Goal: Task Accomplishment & Management: Manage account settings

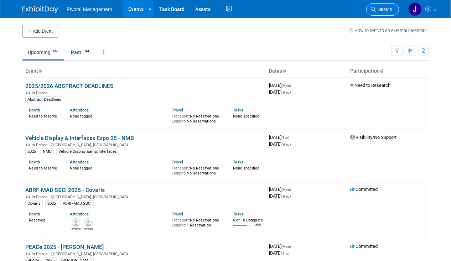
click at [386, 7] on span "Search" at bounding box center [384, 9] width 16 height 5
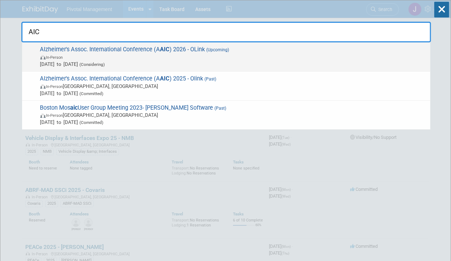
type input "AIC"
click at [169, 49] on span "Alzheimer's Assoc. International Conference (A AIC ) 2026 - OLink (Upcoming) In…" at bounding box center [232, 57] width 388 height 22
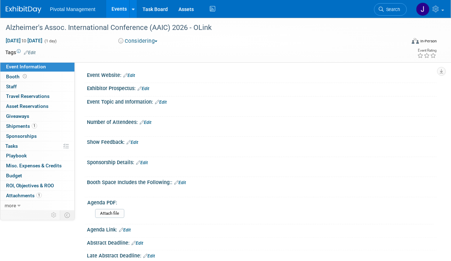
click at [386, 15] on li "Search" at bounding box center [390, 8] width 33 height 17
click at [395, 14] on link "Search" at bounding box center [390, 9] width 33 height 12
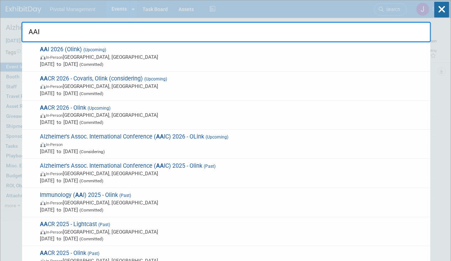
type input "AAIC"
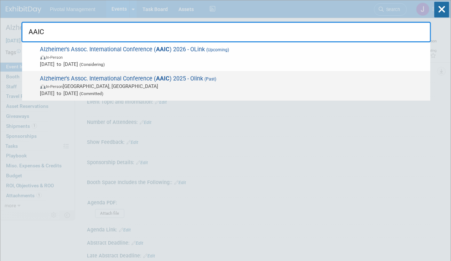
click at [215, 74] on div "Alzheimer's Assoc. International Conference ( AAIC ) 2025 - Olink (Past) In-Per…" at bounding box center [226, 86] width 408 height 29
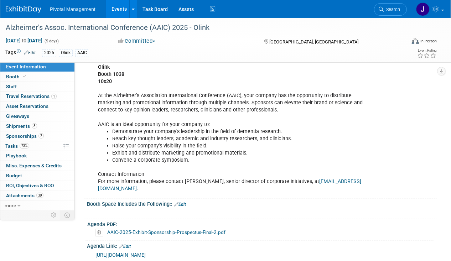
scroll to position [194, 0]
click at [24, 75] on icon at bounding box center [25, 76] width 4 height 4
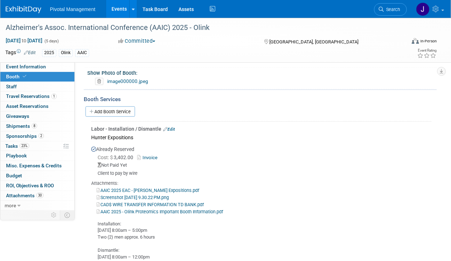
scroll to position [472, 0]
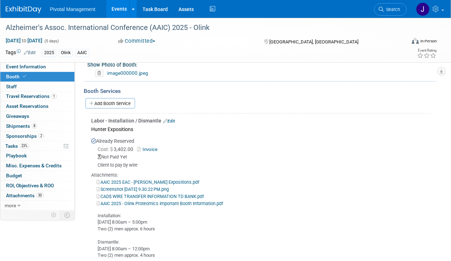
click at [172, 119] on link "Edit" at bounding box center [169, 121] width 12 height 5
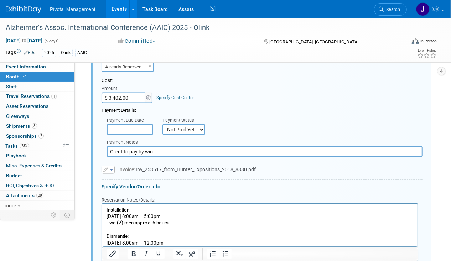
scroll to position [574, 0]
click at [178, 126] on select "Not Paid Yet Partially Paid Paid in Full" at bounding box center [183, 129] width 43 height 11
click at [162, 124] on select "Not Paid Yet Partially Paid Paid in Full" at bounding box center [183, 129] width 43 height 11
click at [185, 126] on select "Not Paid Yet Partially Paid Paid in Full" at bounding box center [183, 129] width 43 height 11
select select "1"
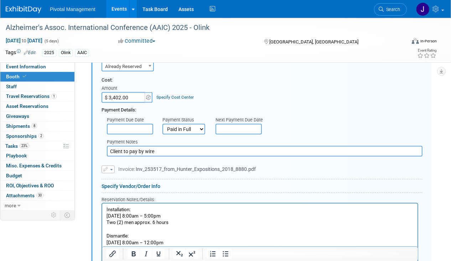
click at [162, 124] on select "Not Paid Yet Partially Paid Paid in Full" at bounding box center [183, 129] width 43 height 11
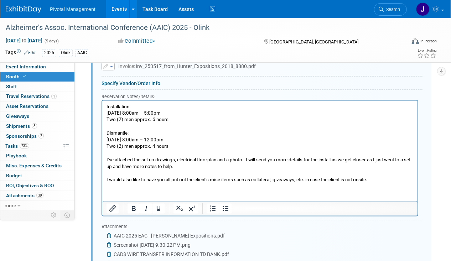
scroll to position [699, 0]
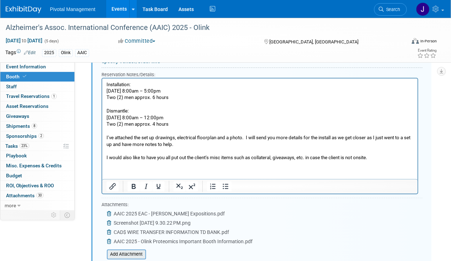
click at [116, 250] on input "file" at bounding box center [103, 254] width 85 height 9
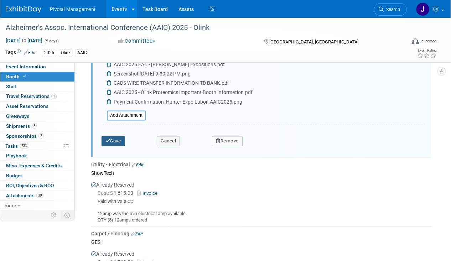
click at [114, 136] on button "Save" at bounding box center [113, 141] width 24 height 10
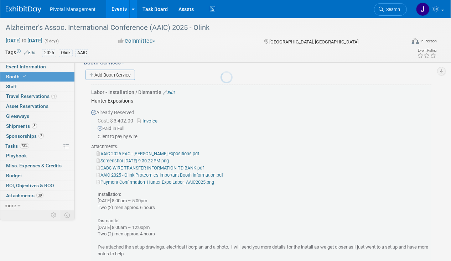
scroll to position [499, 0]
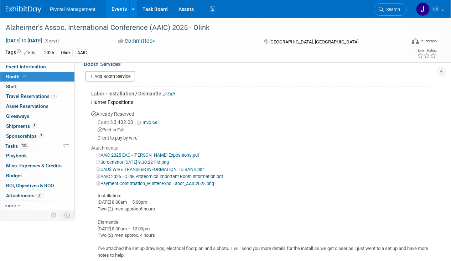
click at [122, 13] on link "Events" at bounding box center [119, 9] width 26 height 18
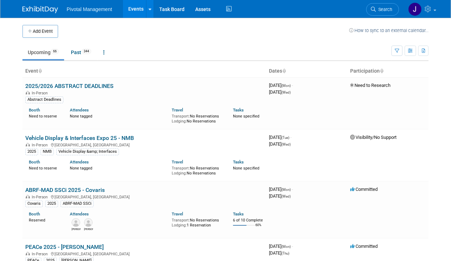
click at [375, 2] on li "Search" at bounding box center [382, 8] width 33 height 17
click at [384, 7] on span "Search" at bounding box center [384, 9] width 16 height 5
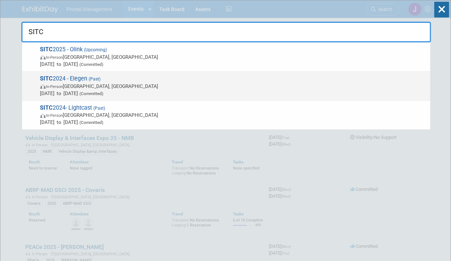
type input "SITC"
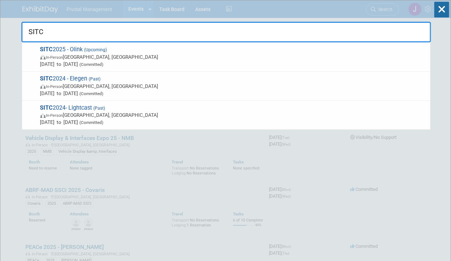
click at [143, 72] on div "SITC 2024 - Elegen (Past) In-Person Houston, TX Nov 8, 2024 to Nov 9, 2024 (Com…" at bounding box center [226, 86] width 408 height 29
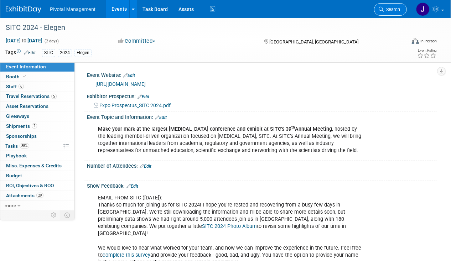
click at [394, 9] on span "Search" at bounding box center [392, 9] width 16 height 5
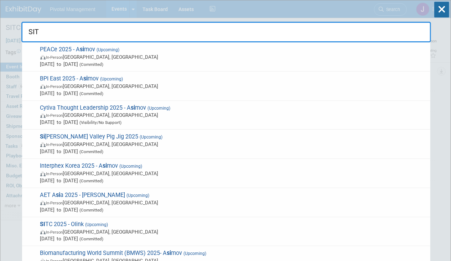
type input "SITC"
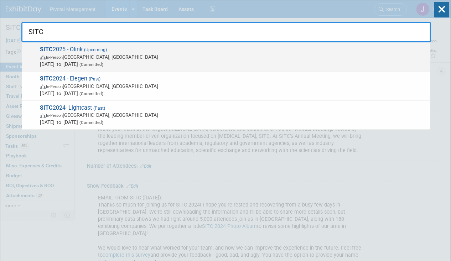
click at [173, 58] on span "In-Person Forest Heights, MD" at bounding box center [233, 56] width 386 height 7
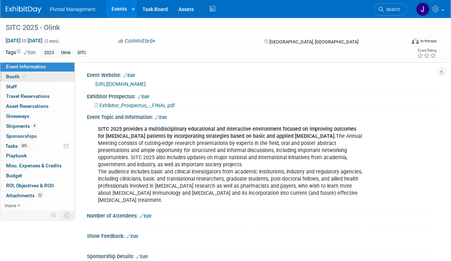
click at [21, 77] on span at bounding box center [24, 76] width 6 height 5
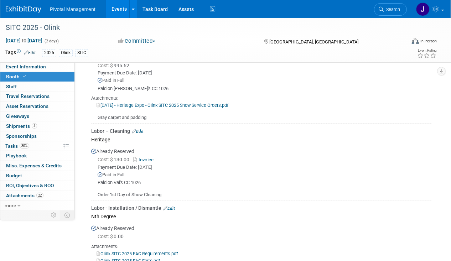
scroll to position [714, 0]
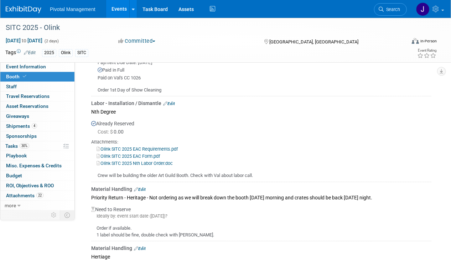
click at [149, 161] on link "Olink SITC 2025 Nth Labor Order.doc" at bounding box center [134, 163] width 76 height 5
click at [170, 101] on link "Edit" at bounding box center [169, 103] width 12 height 5
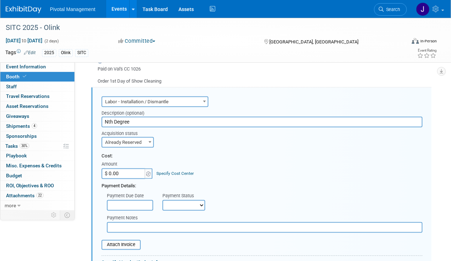
scroll to position [0, 0]
click at [134, 138] on span "Already Reserved" at bounding box center [127, 143] width 51 height 10
click at [189, 153] on div "Cost:" at bounding box center [261, 156] width 321 height 7
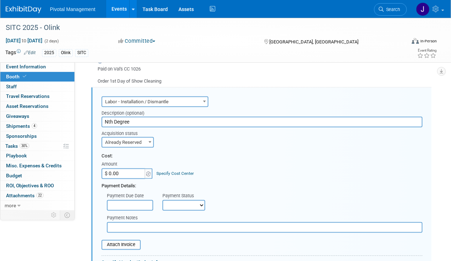
click at [177, 203] on select "Not Paid Yet Partially Paid Paid in Full" at bounding box center [183, 205] width 43 height 11
select select "3"
click at [162, 200] on select "Not Paid Yet Partially Paid Paid in Full" at bounding box center [183, 205] width 43 height 11
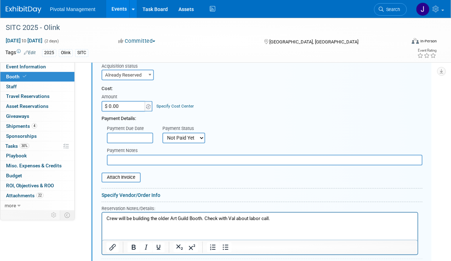
scroll to position [792, 0]
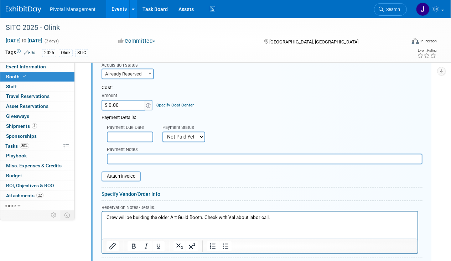
click at [118, 100] on input "$ 0.00" at bounding box center [123, 105] width 45 height 11
paste input "4,284.8"
type input "$ 4,284.80"
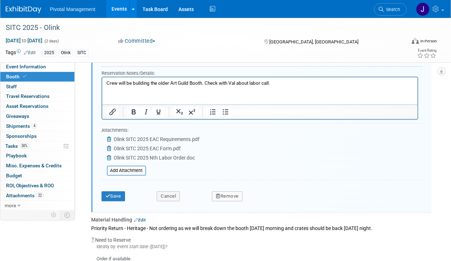
scroll to position [929, 0]
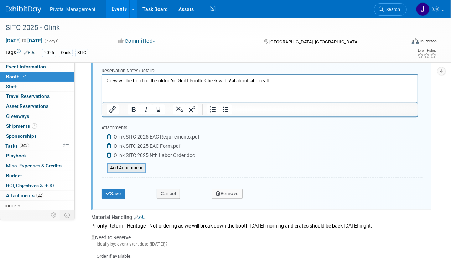
click at [127, 164] on input "file" at bounding box center [103, 168] width 85 height 9
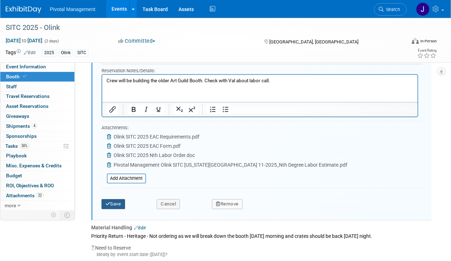
click at [115, 199] on button "Save" at bounding box center [113, 204] width 24 height 10
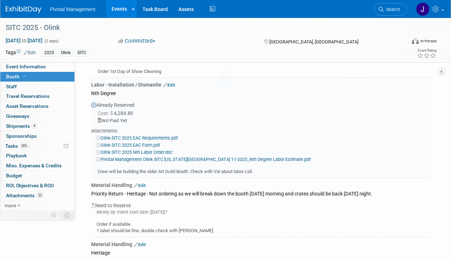
scroll to position [723, 0]
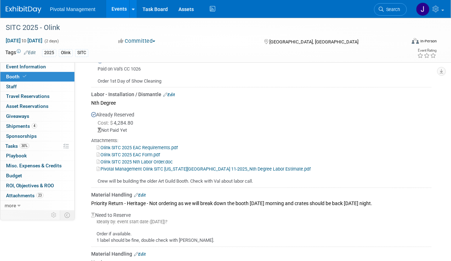
click at [121, 11] on link "Events" at bounding box center [119, 9] width 26 height 18
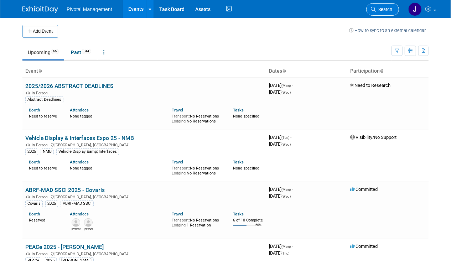
click at [388, 6] on link "Search" at bounding box center [382, 9] width 33 height 12
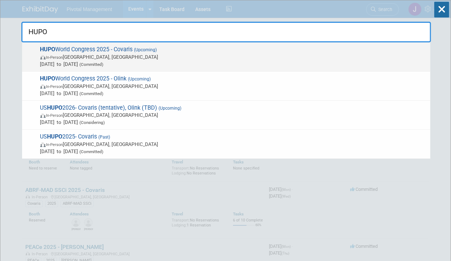
type input "HUPO"
click at [228, 63] on span "Nov 9, 2025 to Nov 13, 2025 (Committed)" at bounding box center [233, 64] width 386 height 7
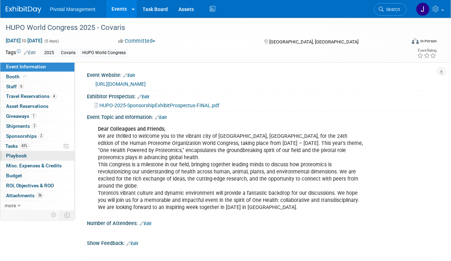
click at [33, 151] on link "0 Playbook 0" at bounding box center [37, 156] width 74 height 10
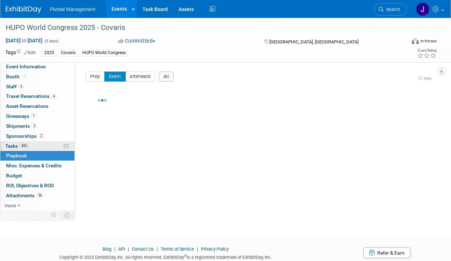
click at [36, 147] on link "43% Tasks 43%" at bounding box center [37, 146] width 74 height 10
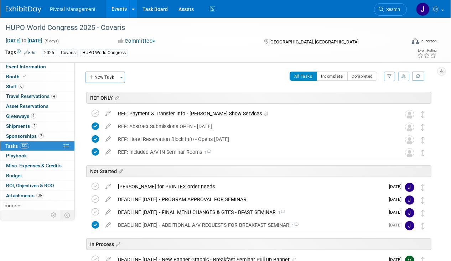
click at [98, 74] on button "New Task" at bounding box center [101, 77] width 33 height 11
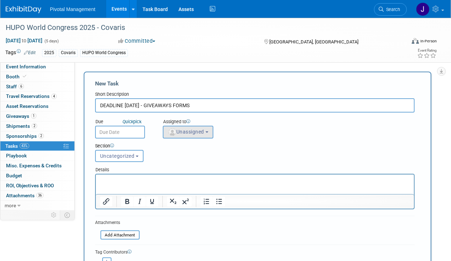
type input "DEADLINE SEPT 15 - GIVEAWAYS FORMS"
click at [185, 133] on span "Unassigned" at bounding box center [186, 132] width 36 height 6
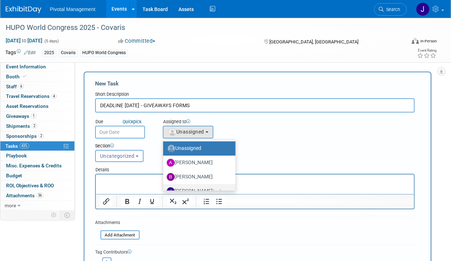
click at [181, 189] on label "Jessica Gatton (me)" at bounding box center [198, 191] width 62 height 11
click at [164, 189] on input "Jessica Gatton (me)" at bounding box center [162, 190] width 5 height 5
select select "497b41a6-53ff-4b84-8c73-e588064afe10"
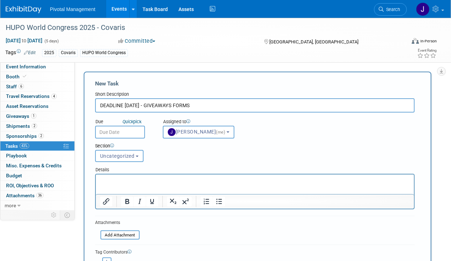
click at [111, 133] on input "text" at bounding box center [120, 132] width 50 height 13
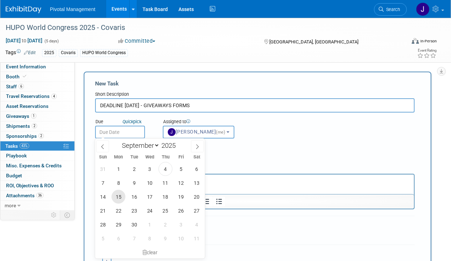
click at [119, 197] on span "15" at bounding box center [118, 197] width 14 height 14
type input "Sep 15, 2025"
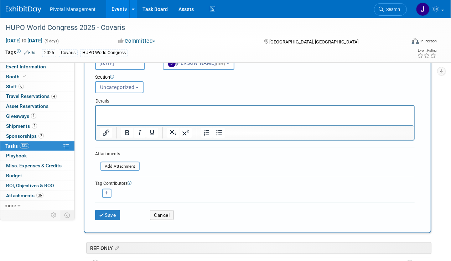
scroll to position [71, 0]
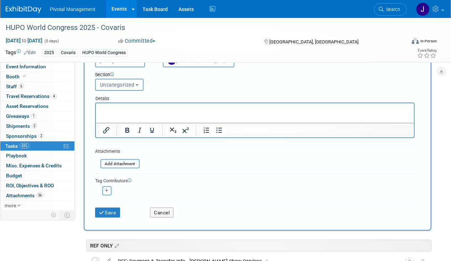
click at [101, 75] on div "Section" at bounding box center [241, 75] width 292 height 7
click at [109, 85] on span "Uncategorized" at bounding box center [117, 85] width 35 height 6
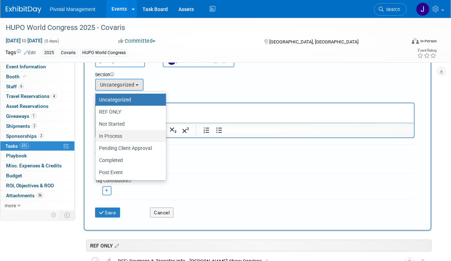
click at [115, 135] on label "In Process" at bounding box center [129, 135] width 60 height 9
click at [96, 135] on input "In Process" at bounding box center [94, 136] width 5 height 5
select select "11273009"
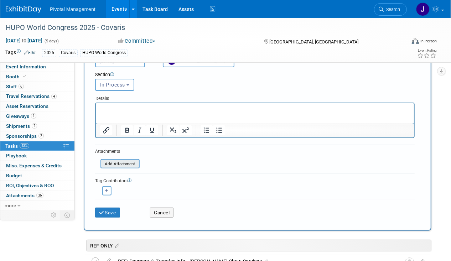
click at [116, 160] on input "file" at bounding box center [96, 164] width 85 height 8
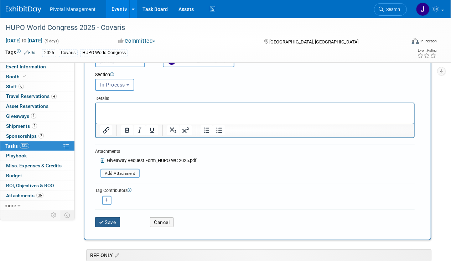
click at [111, 222] on button "Save" at bounding box center [107, 222] width 25 height 10
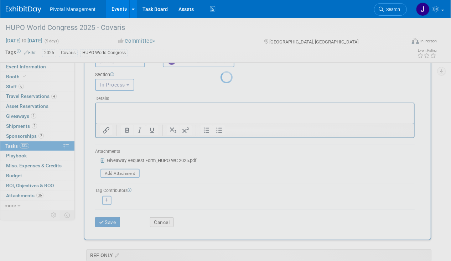
scroll to position [0, 0]
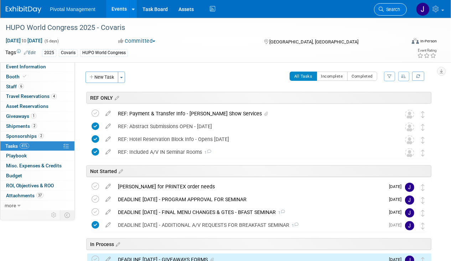
click at [400, 11] on link "Search" at bounding box center [390, 9] width 33 height 12
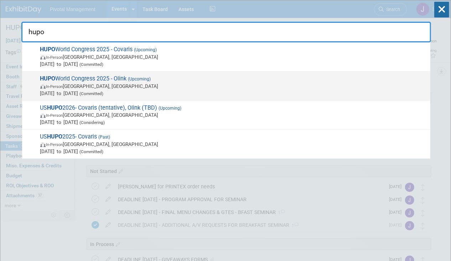
type input "hupo"
click at [215, 76] on span "HUPO World Congress 2025 - Olink (Upcoming) In-Person Toronto, Canada Nov 9, 20…" at bounding box center [232, 86] width 388 height 22
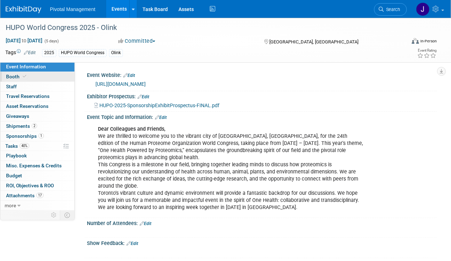
click at [13, 81] on link "Booth" at bounding box center [37, 77] width 74 height 10
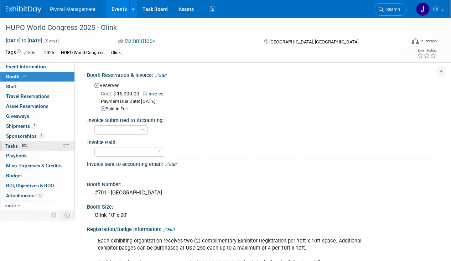
click at [16, 141] on link "40% Tasks 40%" at bounding box center [37, 146] width 74 height 10
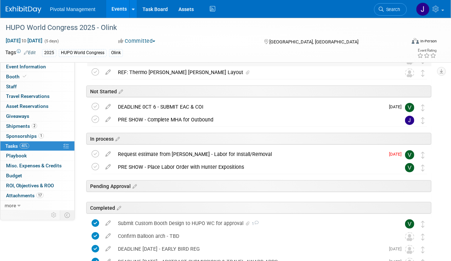
scroll to position [71, 0]
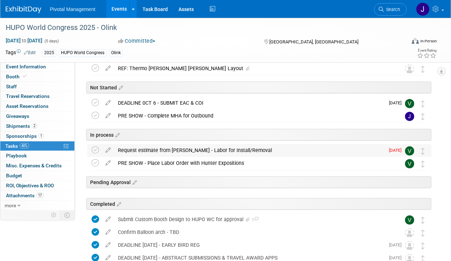
click at [169, 149] on div "Request estimate from Gery - Labor for Install/Removal" at bounding box center [249, 150] width 270 height 12
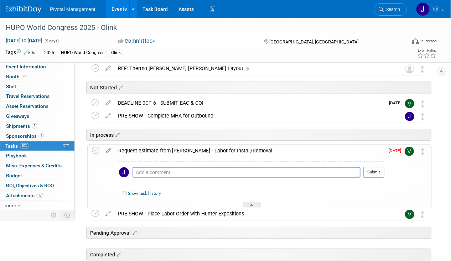
click at [169, 148] on div "Request estimate from Gery - Labor for Install/Removal" at bounding box center [250, 151] width 270 height 12
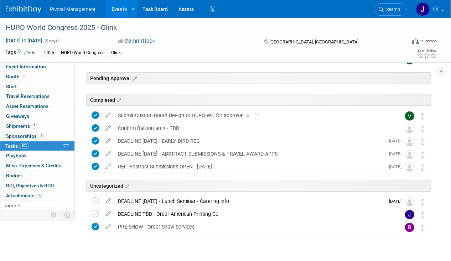
scroll to position [190, 0]
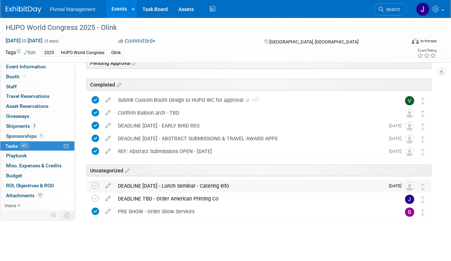
click at [171, 184] on div "DEADLINE OCT 28 - Lunch Seminar - Catering info" at bounding box center [249, 186] width 270 height 12
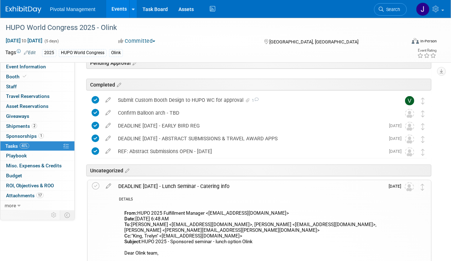
click at [171, 183] on div "DEADLINE OCT 28 - Lunch Seminar - Catering info" at bounding box center [250, 186] width 270 height 12
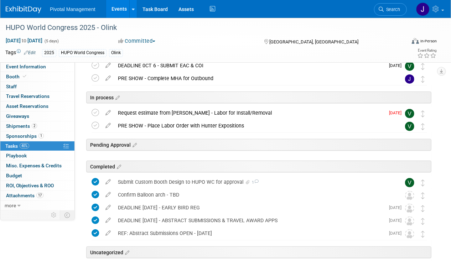
scroll to position [0, 0]
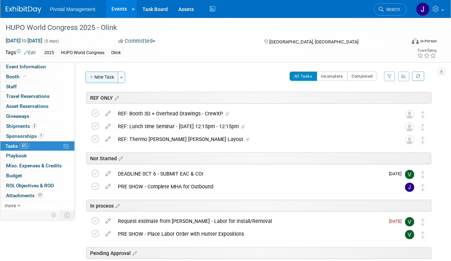
click at [99, 82] on button "New Task" at bounding box center [101, 77] width 33 height 11
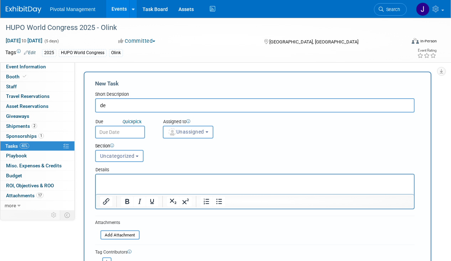
type input "d"
type input "DEADLINE SEPT 15 - GIVEAWAYS FORM"
click at [85, 129] on div "New Task Short Description DEADLINE SEPT 15 - GIVEAWAYS FORM Due Quick pick Una…" at bounding box center [258, 187] width 348 height 230
click at [126, 133] on body "Pivotal Management Events Add Event Bulk Upload Events Shareable Event Boards R…" at bounding box center [225, 130] width 451 height 261
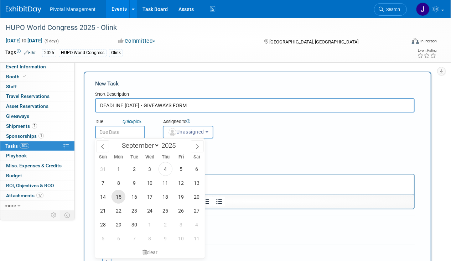
click at [115, 194] on span "15" at bounding box center [118, 197] width 14 height 14
type input "Sep 15, 2025"
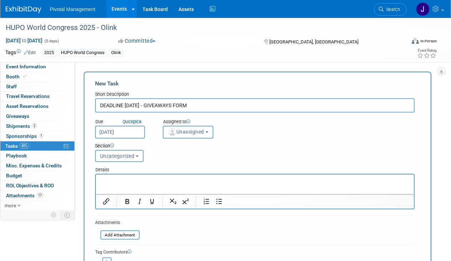
click at [185, 132] on span "Unassigned" at bounding box center [186, 132] width 36 height 6
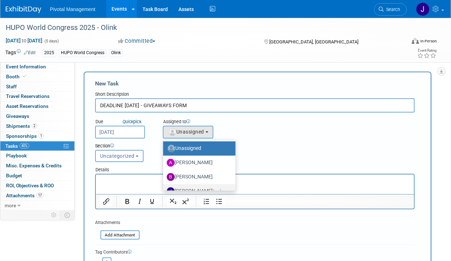
click at [192, 186] on label "Jessica Gatton (me)" at bounding box center [198, 191] width 62 height 11
click at [164, 188] on input "Jessica Gatton (me)" at bounding box center [162, 190] width 5 height 5
select select "497b41a6-53ff-4b84-8c73-e588064afe10"
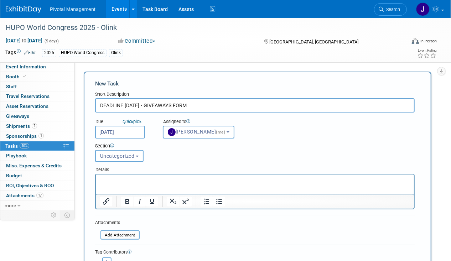
click at [158, 184] on html at bounding box center [254, 179] width 318 height 10
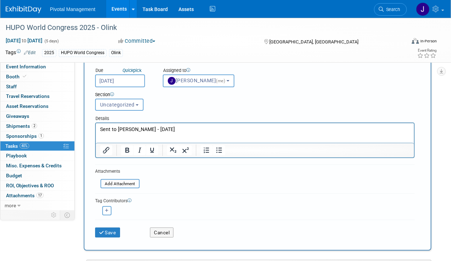
scroll to position [52, 0]
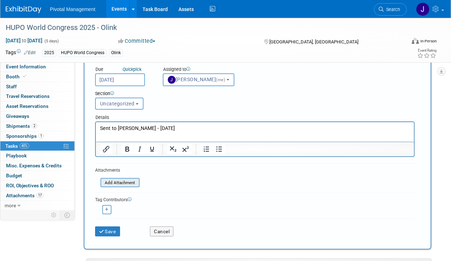
click at [131, 185] on input "file" at bounding box center [96, 183] width 85 height 8
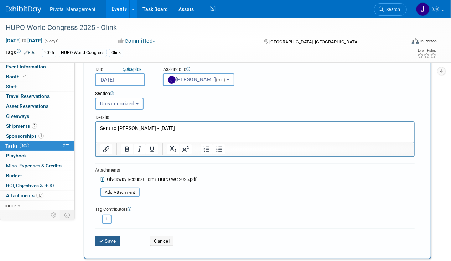
click at [115, 240] on button "Save" at bounding box center [107, 241] width 25 height 10
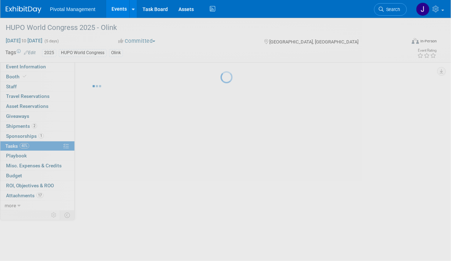
scroll to position [0, 0]
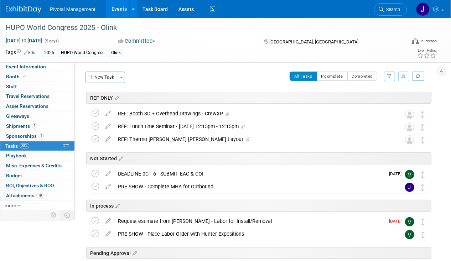
click at [117, 4] on link "Events" at bounding box center [119, 9] width 26 height 18
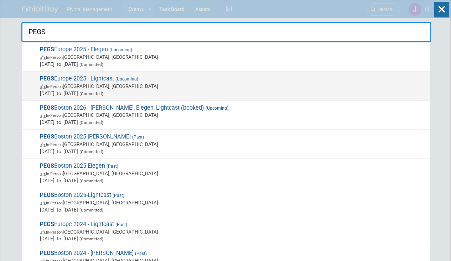
type input "PEGS"
click at [181, 81] on span "PEGS Europe 2025 - Lightcast (Upcoming) In-Person Lisboa, Portugal Nov 11, 2025…" at bounding box center [232, 86] width 388 height 22
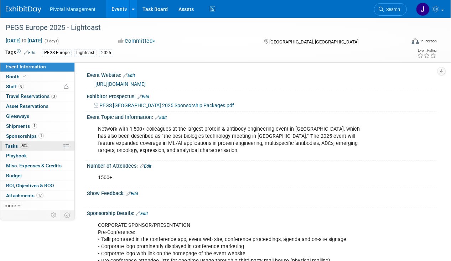
click at [17, 147] on span "Tasks 50%" at bounding box center [17, 146] width 24 height 6
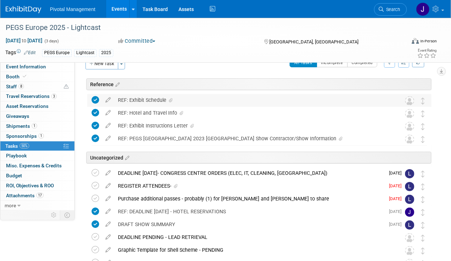
scroll to position [65, 0]
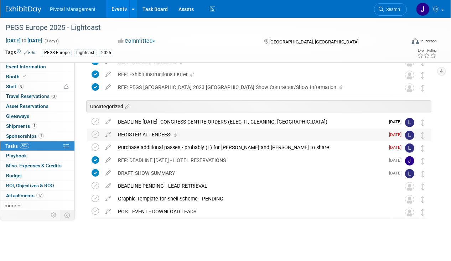
click at [204, 136] on div "REGISTER ATTENDEES-" at bounding box center [249, 135] width 270 height 12
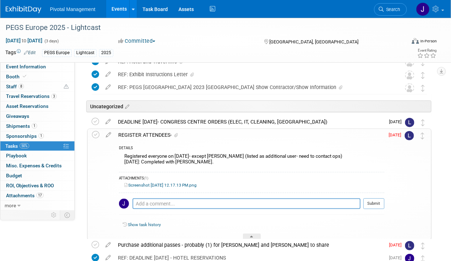
click at [204, 136] on div "REGISTER ATTENDEES-" at bounding box center [250, 135] width 270 height 12
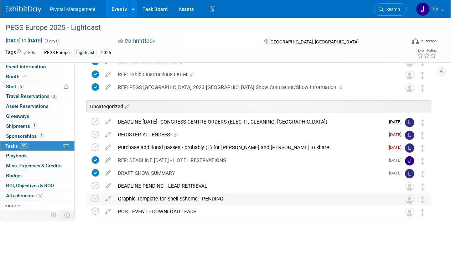
click at [200, 199] on div "Graphic Template for Shell Scheme - PENDING" at bounding box center [252, 199] width 276 height 12
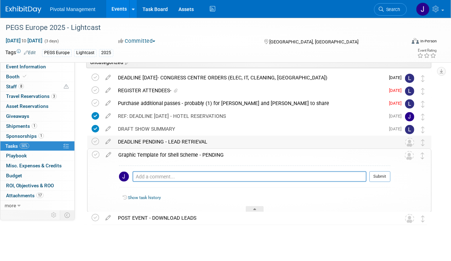
scroll to position [115, 0]
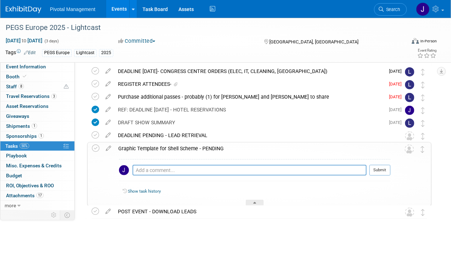
click at [198, 149] on div "Graphic Template for Shell Scheme - PENDING" at bounding box center [253, 148] width 276 height 12
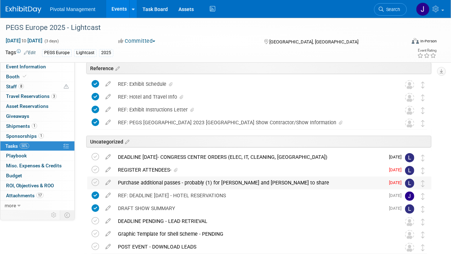
scroll to position [0, 0]
